Goal: Transaction & Acquisition: Purchase product/service

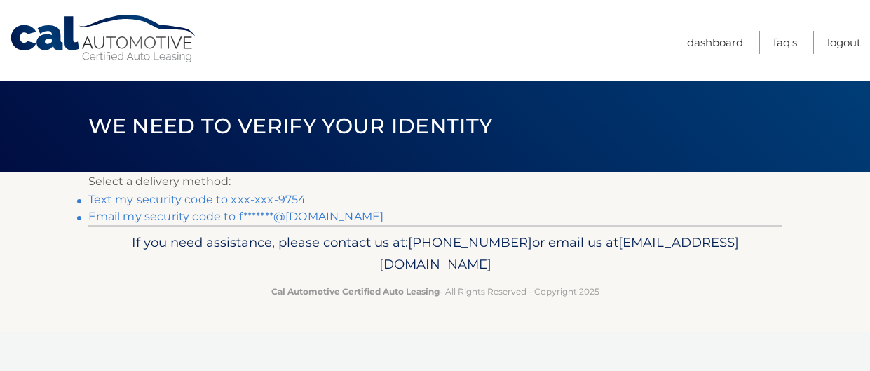
click at [284, 201] on link "Text my security code to xxx-xxx-9754" at bounding box center [197, 199] width 218 height 13
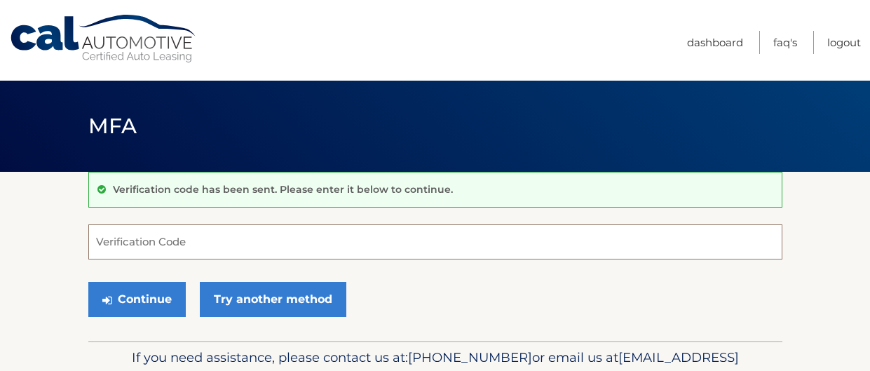
click at [260, 239] on input "Verification Code" at bounding box center [435, 241] width 694 height 35
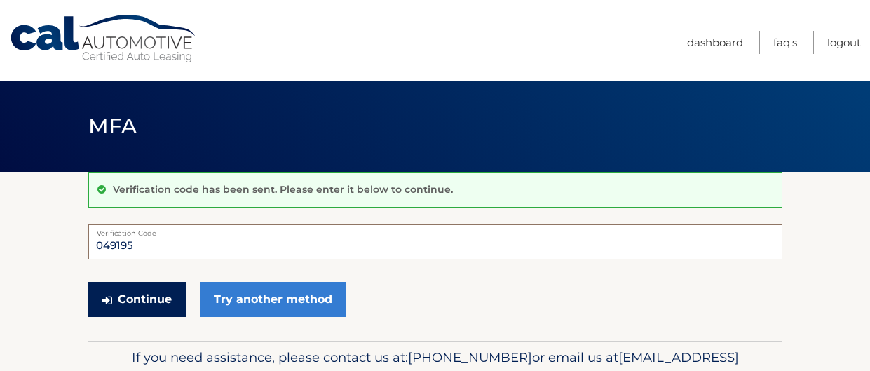
type input "049195"
click at [136, 301] on button "Continue" at bounding box center [136, 299] width 97 height 35
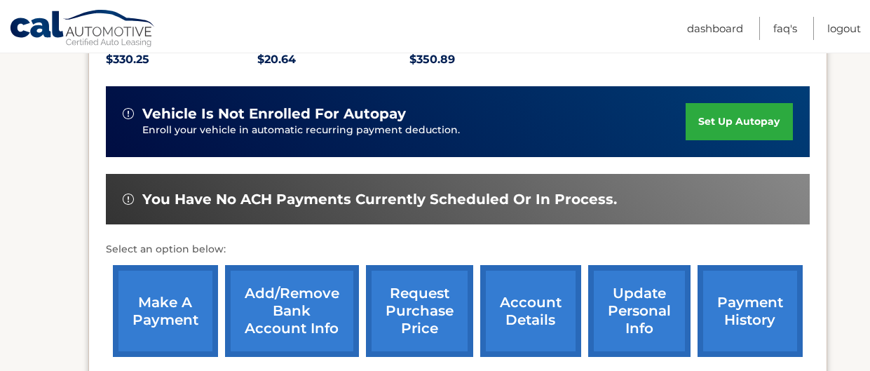
scroll to position [320, 0]
click at [190, 286] on link "make a payment" at bounding box center [165, 311] width 105 height 92
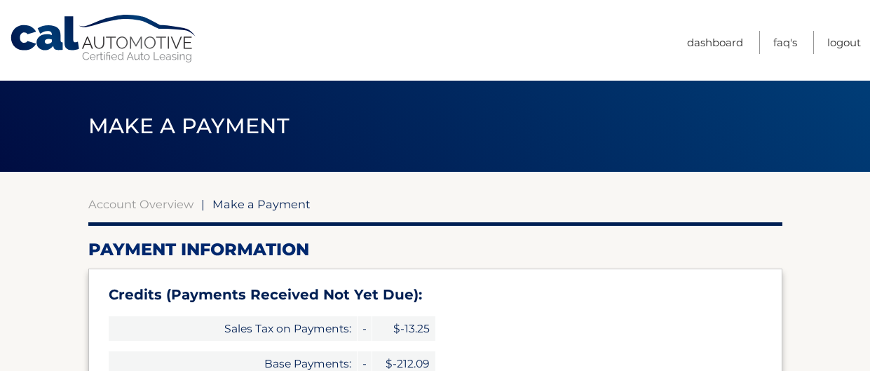
select select "NzBhZTg4NDAtYmQ3ZS00NDRiLWJiODgtMDkzNTY2M2EwMzU1"
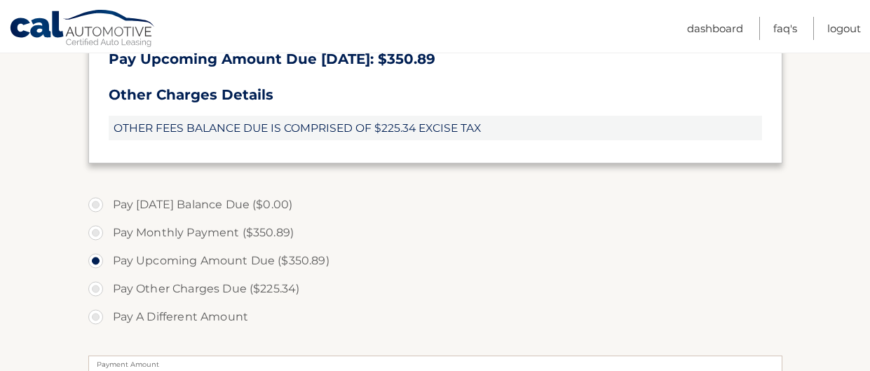
scroll to position [462, 0]
click at [96, 290] on label "Pay Other Charges Due ($225.34)" at bounding box center [435, 288] width 694 height 28
click at [96, 290] on input "Pay Other Charges Due ($225.34)" at bounding box center [101, 285] width 14 height 22
radio input "true"
type input "225.34"
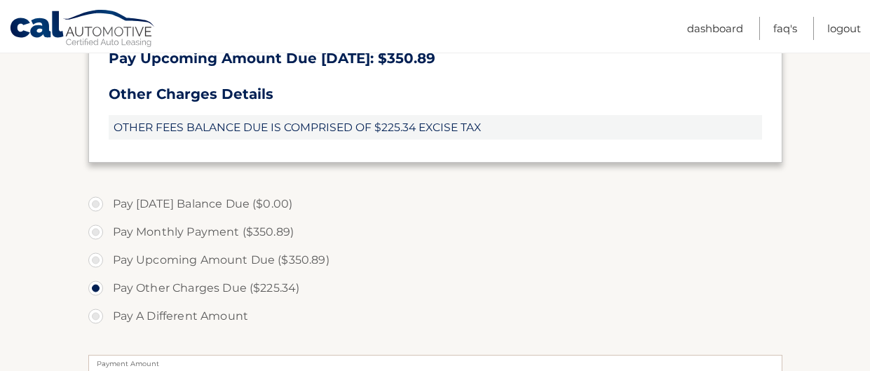
click at [95, 262] on label "Pay Upcoming Amount Due ($350.89)" at bounding box center [435, 260] width 694 height 28
click at [95, 262] on input "Pay Upcoming Amount Due ($350.89)" at bounding box center [101, 257] width 14 height 22
radio input "true"
type input "350.89"
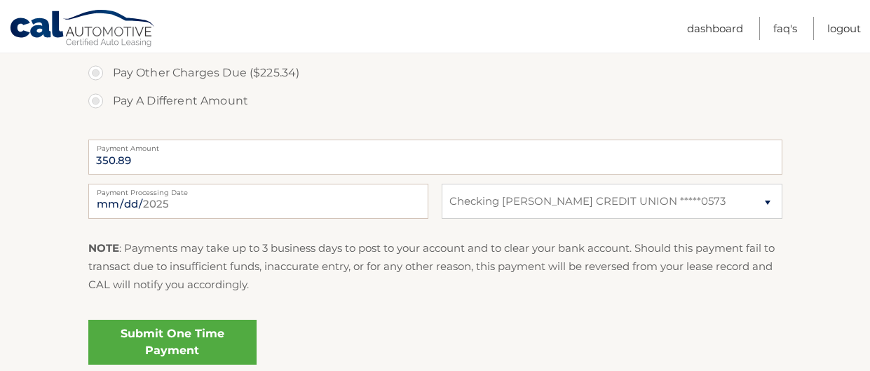
scroll to position [678, 0]
click at [187, 205] on input "2025-09-24" at bounding box center [258, 200] width 340 height 35
type input "2025-09-26"
click at [206, 338] on link "Submit One Time Payment" at bounding box center [172, 341] width 168 height 45
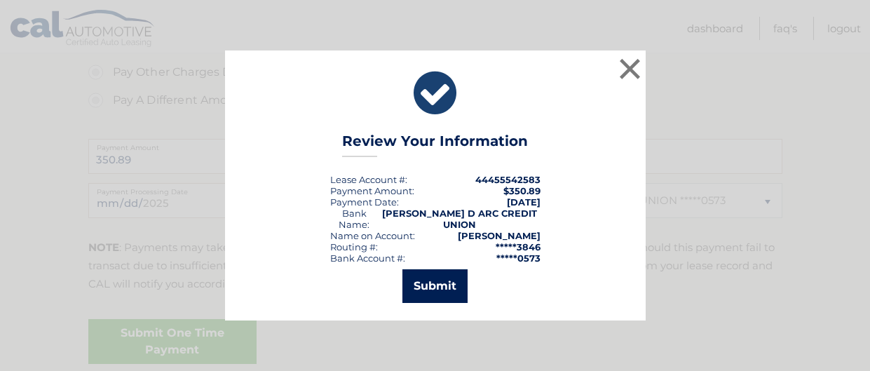
click at [445, 278] on button "Submit" at bounding box center [435, 286] width 65 height 34
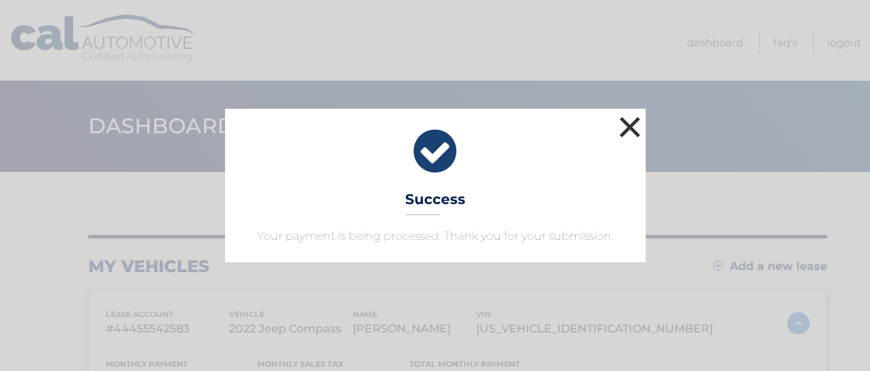
click at [635, 126] on button "×" at bounding box center [631, 127] width 28 height 28
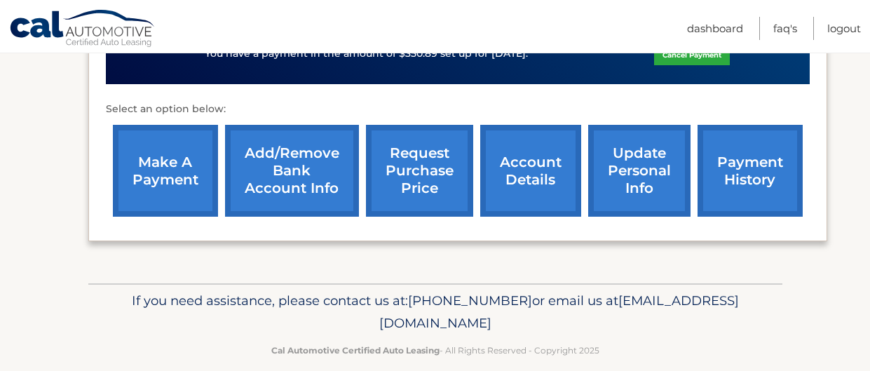
scroll to position [488, 0]
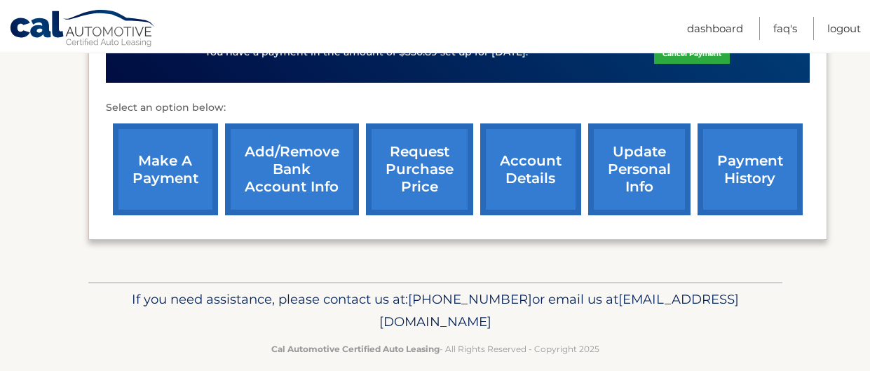
click at [753, 163] on link "payment history" at bounding box center [750, 169] width 105 height 92
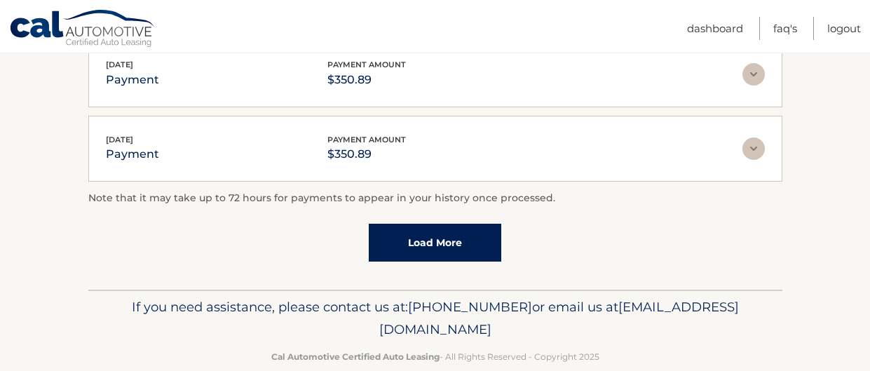
scroll to position [548, 0]
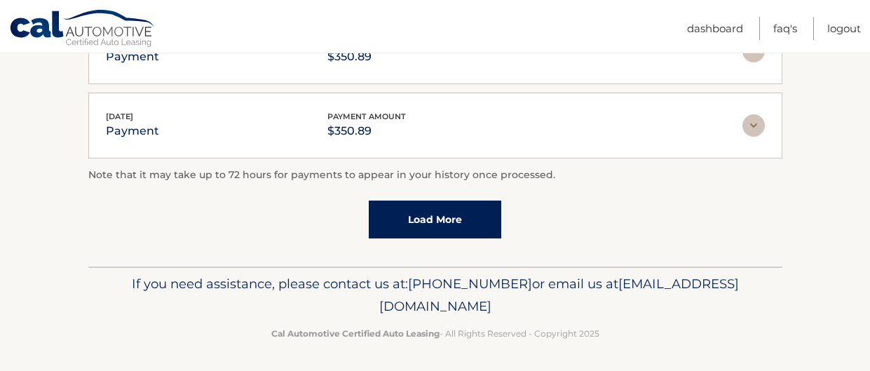
click at [450, 222] on link "Load More" at bounding box center [435, 220] width 133 height 38
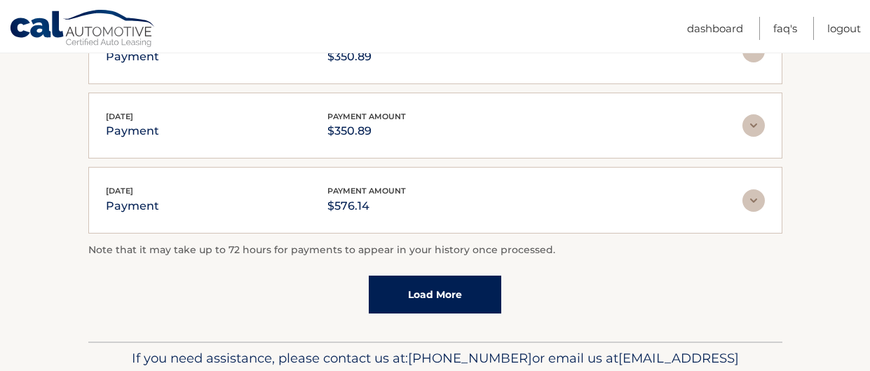
click at [440, 284] on link "Load More" at bounding box center [435, 295] width 133 height 38
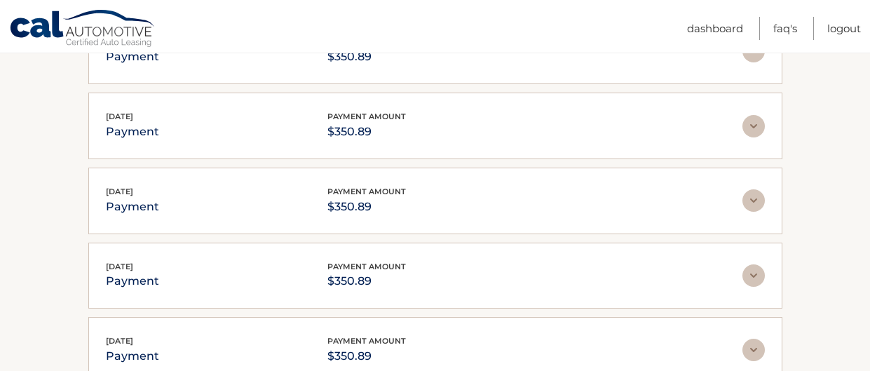
scroll to position [995, 0]
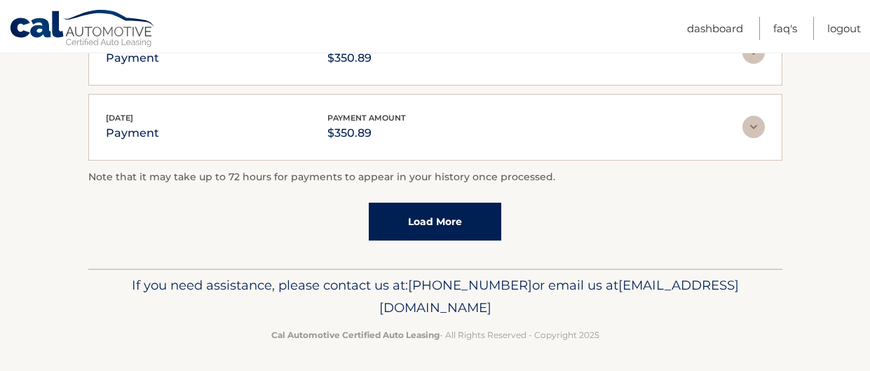
click at [454, 227] on link "Load More" at bounding box center [435, 222] width 133 height 38
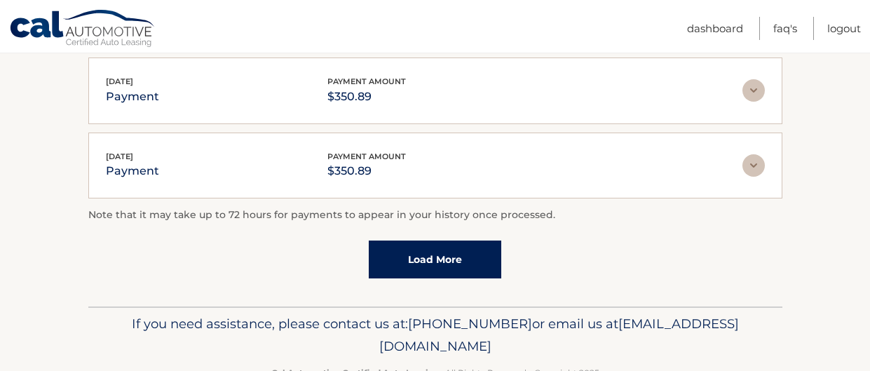
scroll to position [1367, 0]
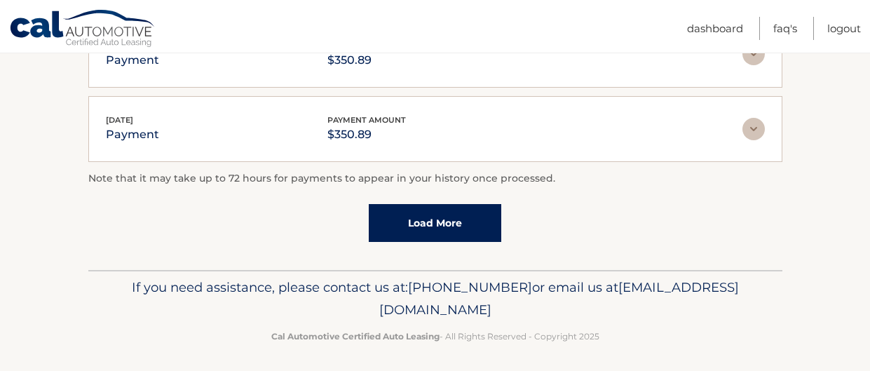
click at [455, 226] on link "Load More" at bounding box center [435, 223] width 133 height 38
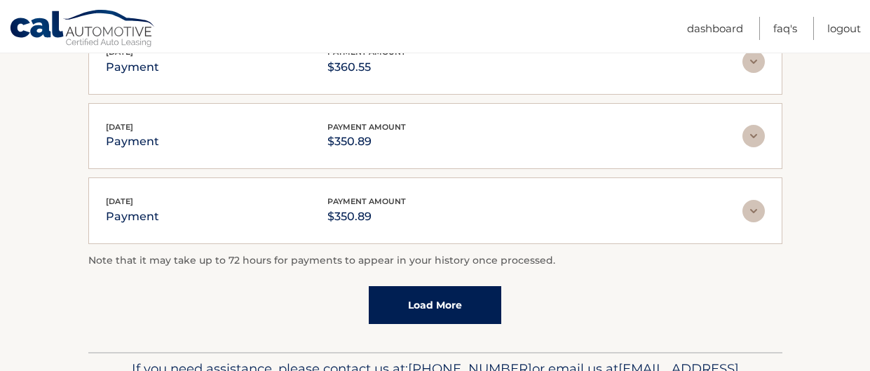
scroll to position [1659, 0]
click at [461, 292] on link "Load More" at bounding box center [435, 304] width 133 height 38
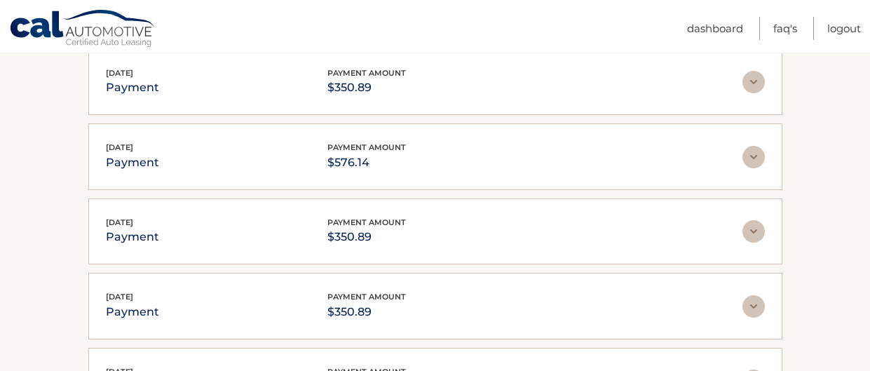
scroll to position [591, 0]
click at [759, 149] on img at bounding box center [754, 158] width 22 height 22
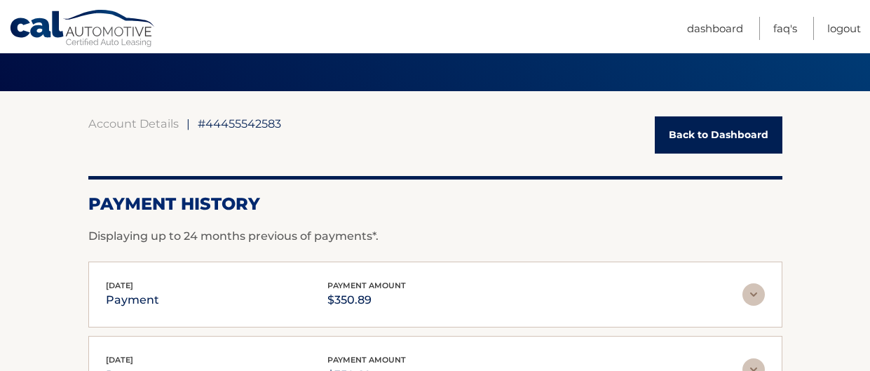
scroll to position [0, 0]
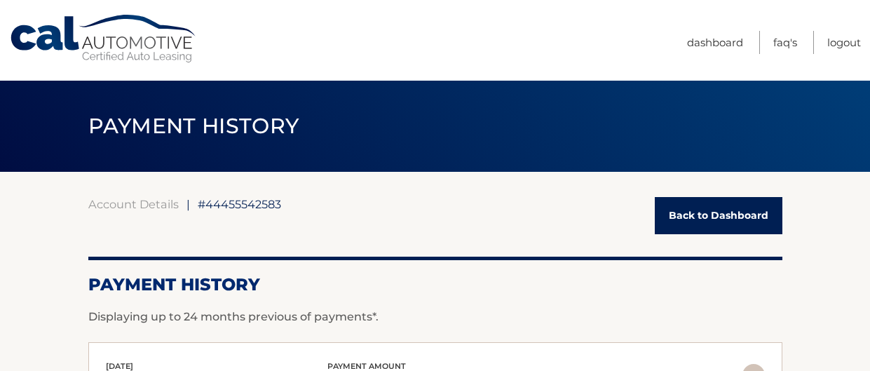
click at [708, 218] on link "Back to Dashboard" at bounding box center [719, 215] width 128 height 37
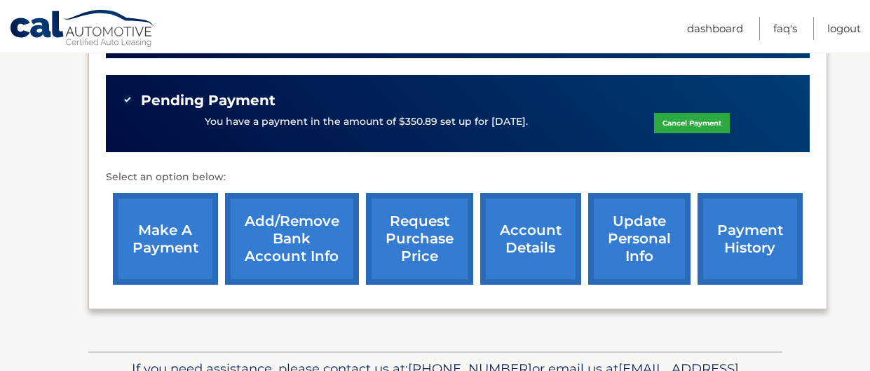
scroll to position [422, 0]
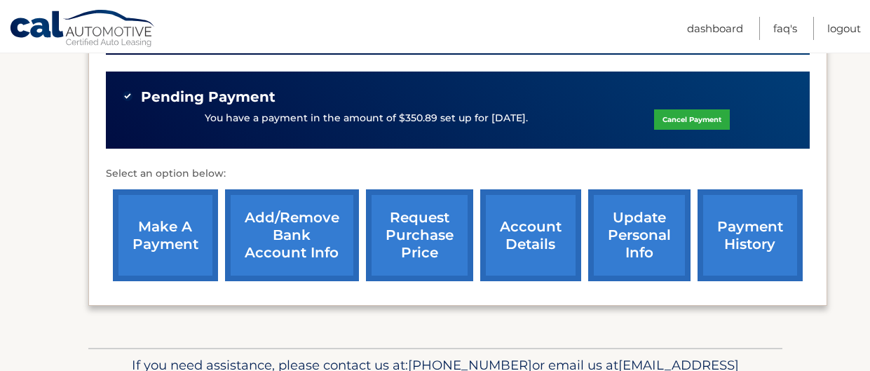
click at [520, 232] on link "account details" at bounding box center [530, 235] width 101 height 92
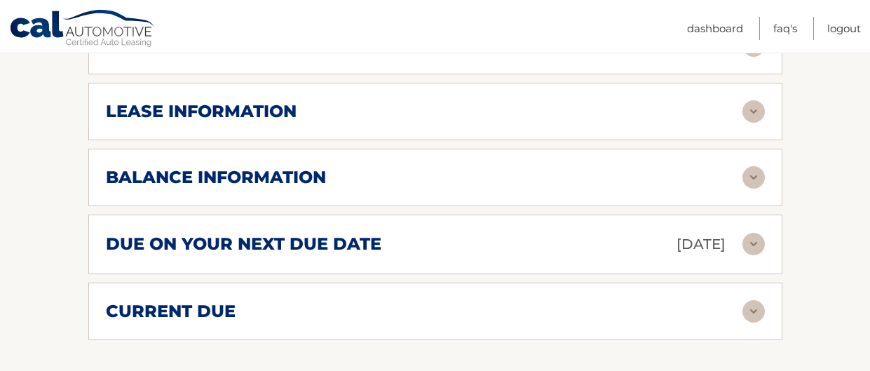
scroll to position [832, 0]
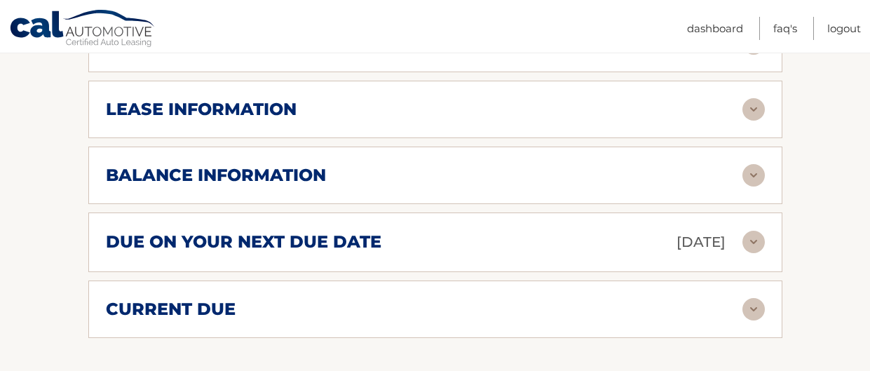
click at [745, 231] on img at bounding box center [754, 242] width 22 height 22
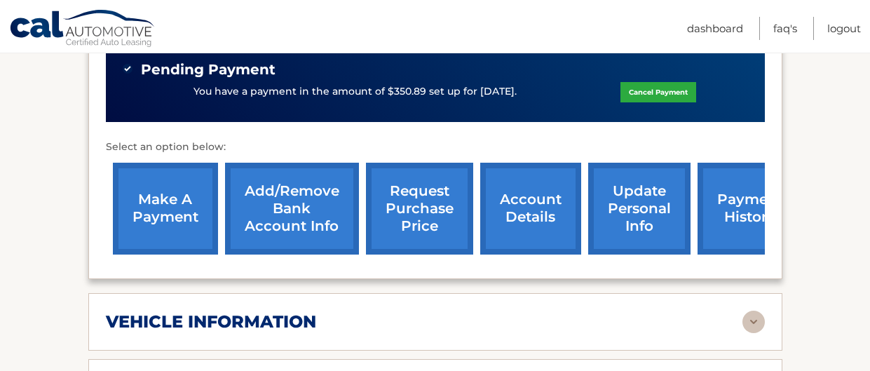
scroll to position [483, 0]
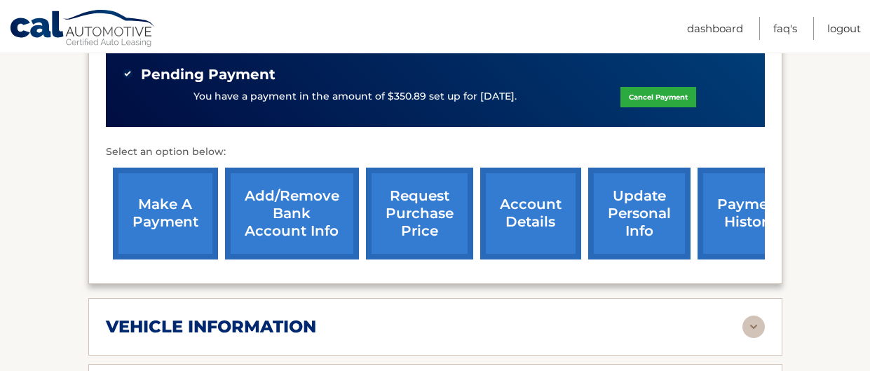
click at [196, 200] on link "make a payment" at bounding box center [165, 214] width 105 height 92
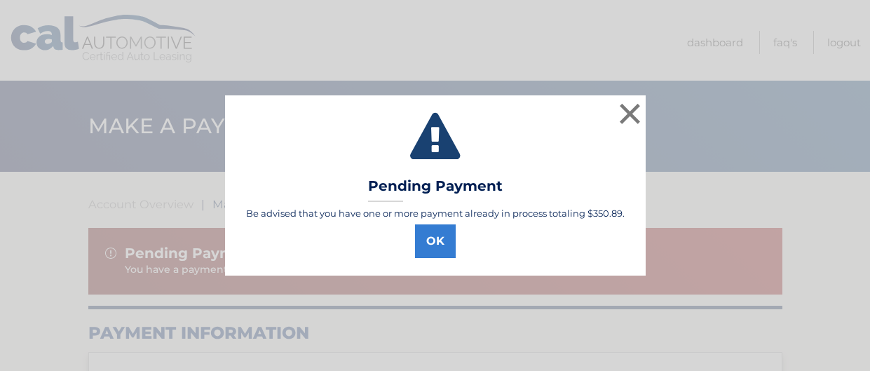
select select "NzBhZTg4NDAtYmQ3ZS00NDRiLWJiODgtMDkzNTY2M2EwMzU1"
click at [429, 240] on button "OK" at bounding box center [435, 241] width 41 height 34
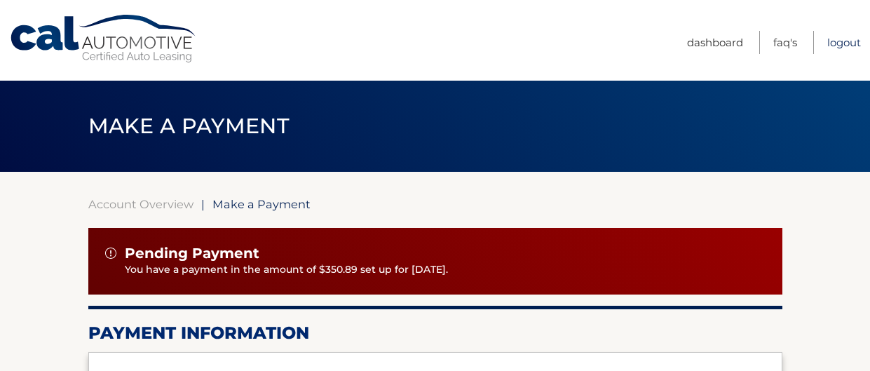
click at [851, 41] on link "Logout" at bounding box center [845, 42] width 34 height 23
